Goal: Go to known website: Access a specific website the user already knows

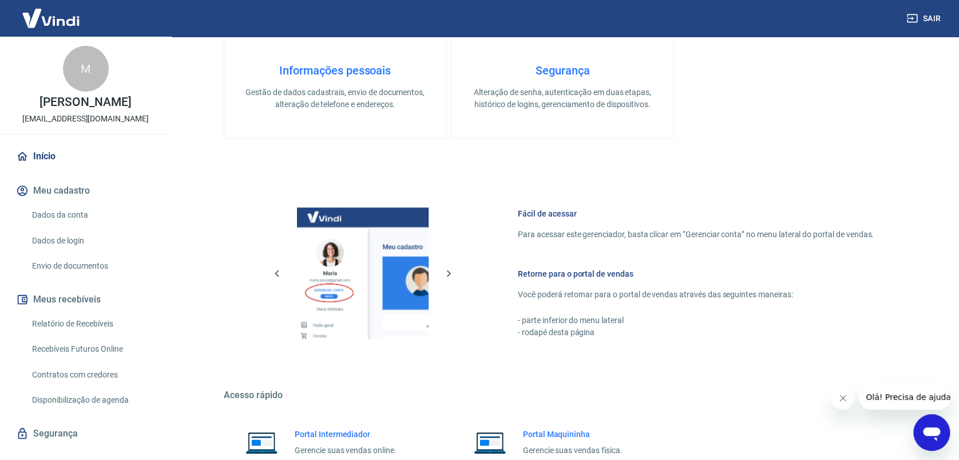
scroll to position [659, 0]
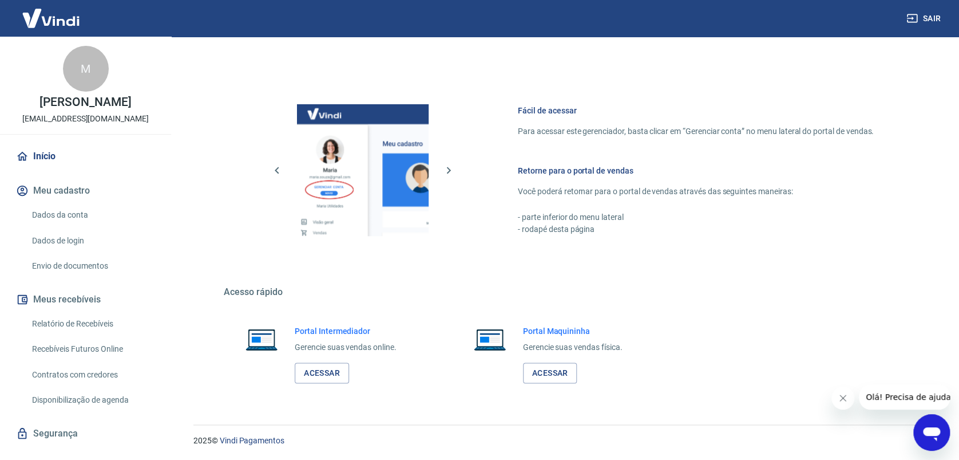
click at [313, 359] on div "Portal Intermediador Gerencie suas vendas online. Acessar" at bounding box center [346, 354] width 102 height 58
click at [314, 366] on link "Acessar" at bounding box center [322, 372] width 54 height 21
